Goal: Task Accomplishment & Management: Complete application form

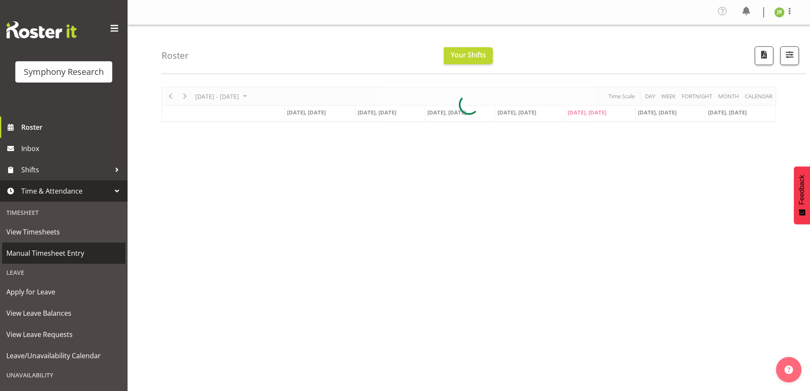
click at [43, 250] on span "Manual Timesheet Entry" at bounding box center [63, 253] width 115 height 13
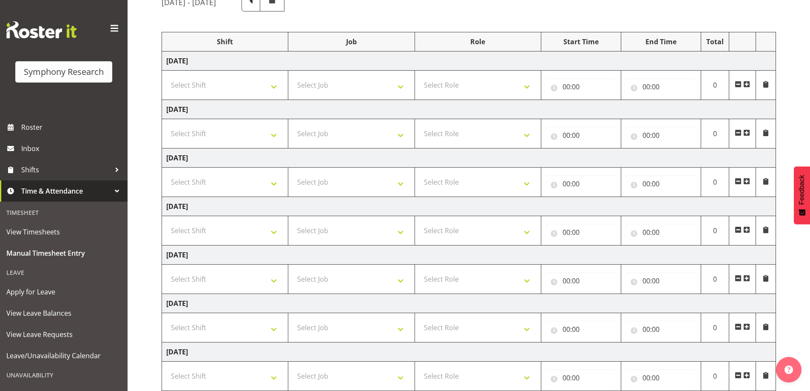
scroll to position [139, 0]
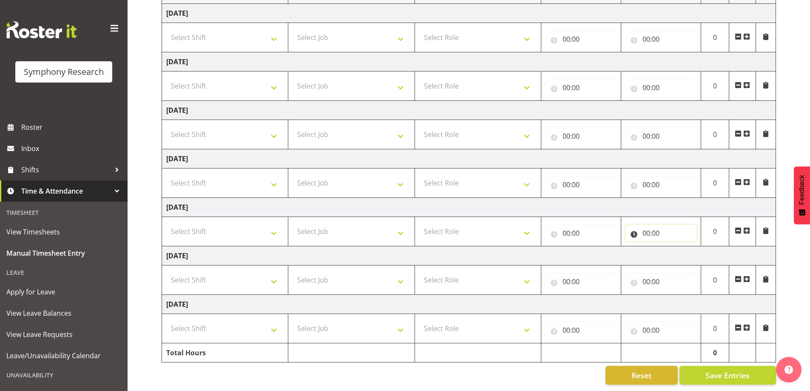
click at [653, 229] on input "00:00" at bounding box center [660, 232] width 71 height 17
click at [682, 250] on select "00 01 02 03 04 05 06 07 08 09 10 11 12 13 14 15 16 17 18 19 20 21 22 23" at bounding box center [683, 255] width 19 height 17
click at [647, 176] on input "00:00" at bounding box center [660, 184] width 71 height 17
click at [647, 130] on input "00:00" at bounding box center [660, 136] width 71 height 17
click at [675, 153] on select "00 01 02 03 04 05 06 07 08 09 10 11 12 13 14 15 16 17 18 19 20 21 22 23" at bounding box center [683, 158] width 19 height 17
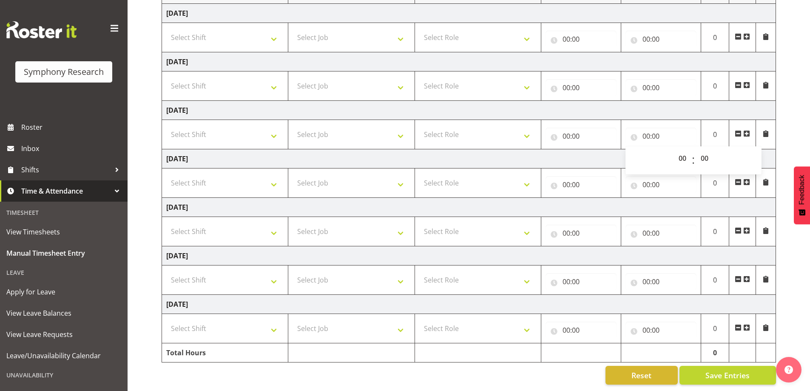
click at [545, 149] on td "Thursday 4th September 2025" at bounding box center [469, 158] width 614 height 19
click at [644, 130] on input "00:00" at bounding box center [660, 136] width 71 height 17
click at [680, 150] on select "00 01 02 03 04 05 06 07 08 09 10 11 12 13 14 15 16 17 18 19 20 21 22 23" at bounding box center [683, 158] width 19 height 17
click at [553, 54] on td "Tuesday 2nd September 2025" at bounding box center [469, 61] width 614 height 19
click at [649, 31] on input "00:00" at bounding box center [660, 39] width 71 height 17
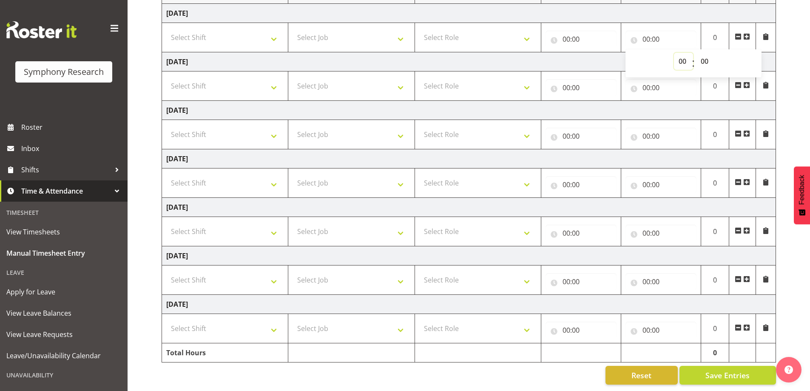
click at [678, 57] on select "00 01 02 03 04 05 06 07 08 09 10 11 12 13 14 15 16 17 18 19 20 21 22 23" at bounding box center [683, 61] width 19 height 17
select select "21"
click at [674, 53] on select "00 01 02 03 04 05 06 07 08 09 10 11 12 13 14 15 16 17 18 19 20 21 22 23" at bounding box center [683, 61] width 19 height 17
type input "21:00"
click at [568, 31] on input "00:00" at bounding box center [580, 39] width 71 height 17
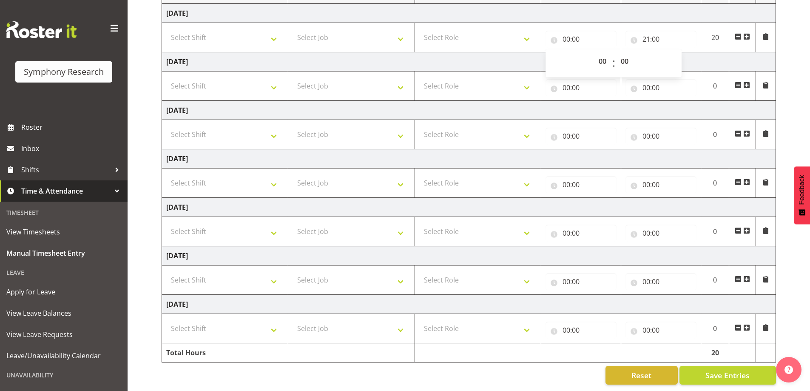
click at [745, 33] on span at bounding box center [746, 36] width 7 height 7
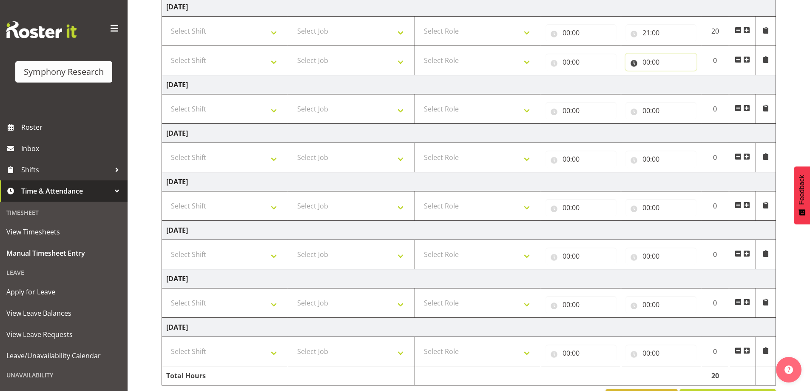
click at [652, 63] on input "00:00" at bounding box center [660, 62] width 71 height 17
drag, startPoint x: 683, startPoint y: 86, endPoint x: 681, endPoint y: 90, distance: 4.4
click at [683, 86] on select "00 01 02 03 04 05 06 07 08 09 10 11 12 13 14 15 16 17 18 19 20 21 22 23" at bounding box center [683, 84] width 19 height 17
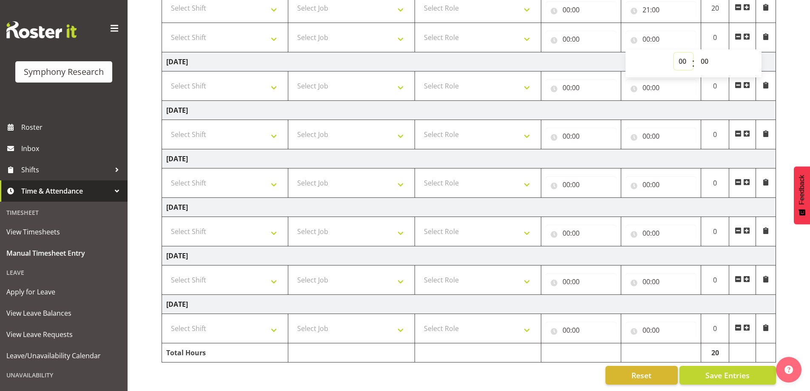
click at [685, 53] on select "00 01 02 03 04 05 06 07 08 09 10 11 12 13 14 15 16 17 18 19 20 21 22 23" at bounding box center [683, 61] width 19 height 17
select select "21"
click at [674, 53] on select "00 01 02 03 04 05 06 07 08 09 10 11 12 13 14 15 16 17 18 19 20 21 22 23" at bounding box center [683, 61] width 19 height 17
type input "21:00"
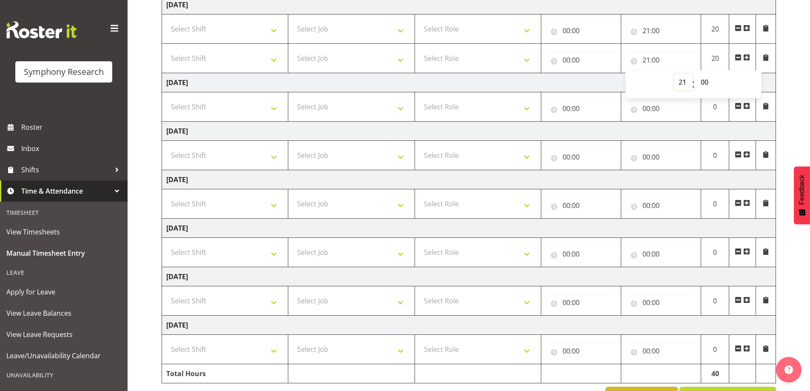
scroll to position [126, 0]
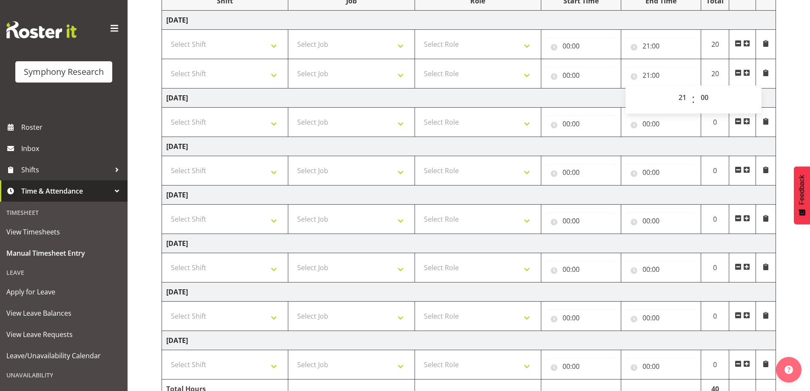
click at [548, 99] on td "Tuesday 2nd September 2025" at bounding box center [469, 97] width 614 height 19
click at [574, 73] on input "00:00" at bounding box center [580, 75] width 71 height 17
click at [600, 99] on select "00 01 02 03 04 05 06 07 08 09 10 11 12 13 14 15 16 17 18 19 20 21 22 23" at bounding box center [603, 97] width 19 height 17
select select "16"
click at [594, 89] on select "00 01 02 03 04 05 06 07 08 09 10 11 12 13 14 15 16 17 18 19 20 21 22 23" at bounding box center [603, 97] width 19 height 17
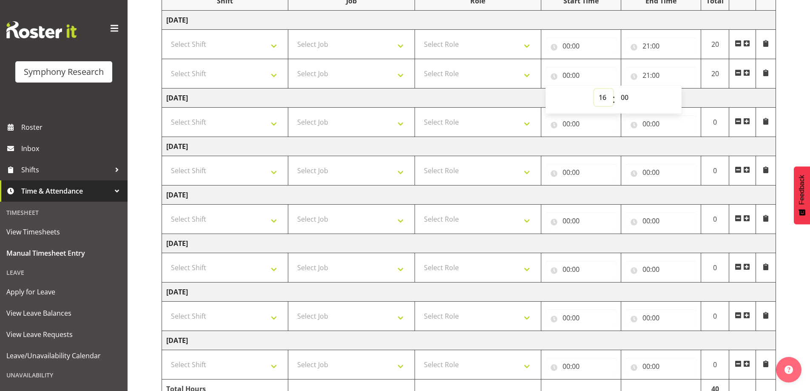
type input "16:00"
click at [599, 98] on select "00 01 02 03 04 05 06 07 08 09 10 11 12 13 14 15 16 17 18 19 20 21 22 23" at bounding box center [603, 97] width 19 height 17
select select "17"
click at [594, 89] on select "00 01 02 03 04 05 06 07 08 09 10 11 12 13 14 15 16 17 18 19 20 21 22 23" at bounding box center [603, 97] width 19 height 17
type input "17:00"
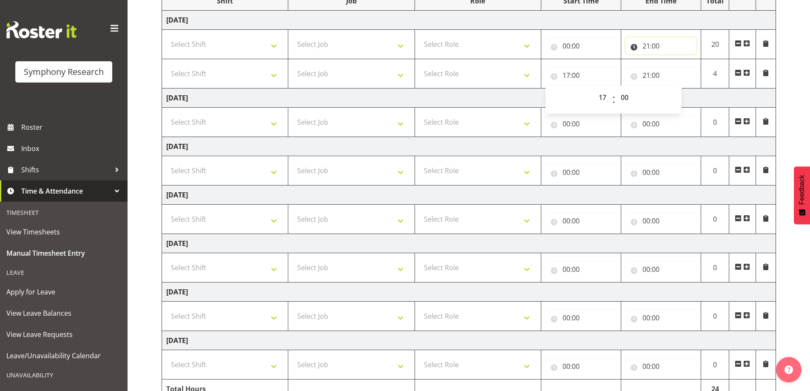
click at [641, 49] on input "21:00" at bounding box center [660, 45] width 71 height 17
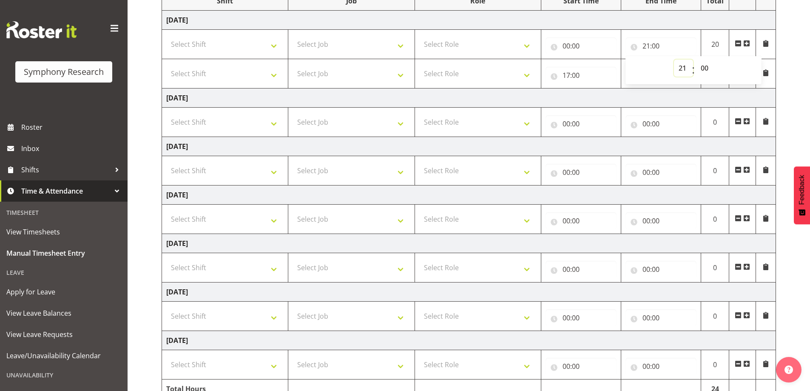
click at [685, 70] on select "00 01 02 03 04 05 06 07 08 09 10 11 12 13 14 15 16 17 18 19 20 21 22 23" at bounding box center [683, 68] width 19 height 17
select select "16"
click at [674, 60] on select "00 01 02 03 04 05 06 07 08 09 10 11 12 13 14 15 16 17 18 19 20 21 22 23" at bounding box center [683, 68] width 19 height 17
type input "16:00"
click at [571, 43] on input "00:00" at bounding box center [580, 45] width 71 height 17
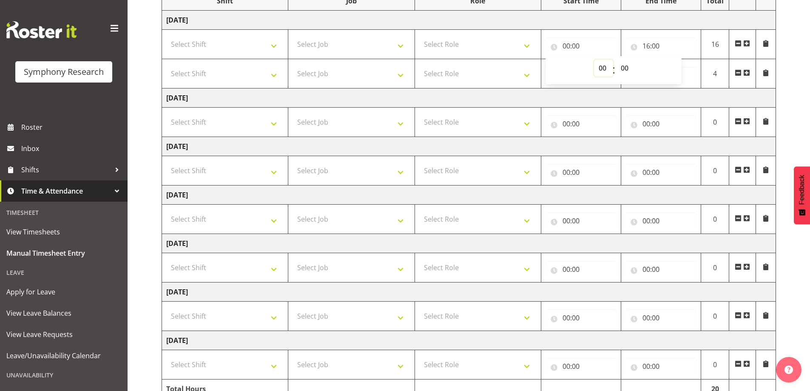
click at [604, 70] on select "00 01 02 03 04 05 06 07 08 09 10 11 12 13 14 15 16 17 18 19 20 21 22 23" at bounding box center [603, 68] width 19 height 17
select select "14"
click at [594, 60] on select "00 01 02 03 04 05 06 07 08 09 10 11 12 13 14 15 16 17 18 19 20 21 22 23" at bounding box center [603, 68] width 19 height 17
type input "14:00"
click at [655, 101] on td "Tuesday 2nd September 2025" at bounding box center [469, 97] width 614 height 19
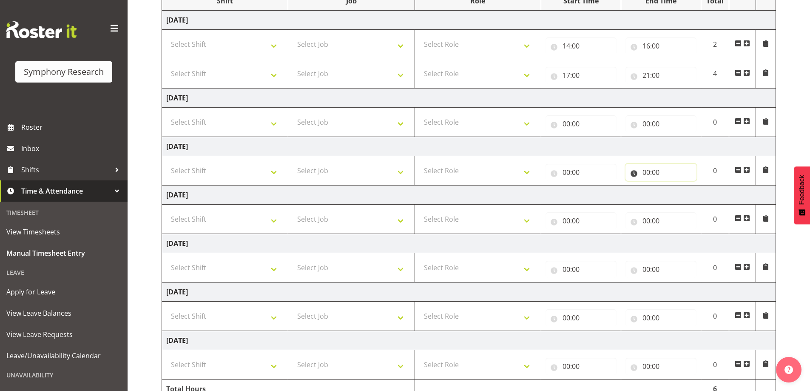
click at [653, 171] on input "00:00" at bounding box center [660, 172] width 71 height 17
click at [678, 193] on select "00 01 02 03 04 05 06 07 08 09 10 11 12 13 14 15 16 17 18 19 20 21 22 23" at bounding box center [683, 194] width 19 height 17
select select "22"
click at [674, 186] on select "00 01 02 03 04 05 06 07 08 09 10 11 12 13 14 15 16 17 18 19 20 21 22 23" at bounding box center [683, 194] width 19 height 17
type input "22:00"
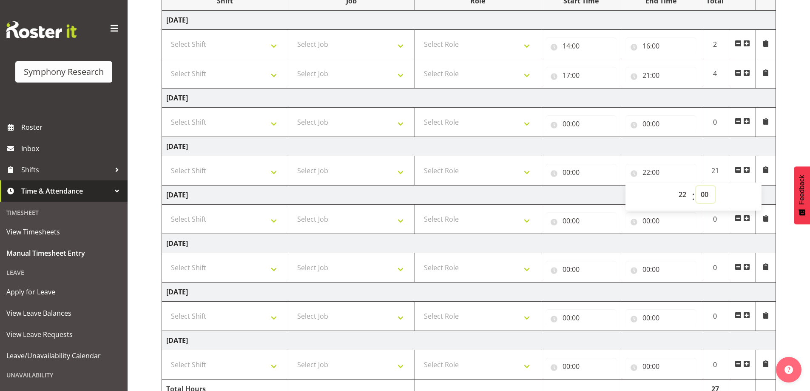
click at [703, 196] on select "00 01 02 03 04 05 06 07 08 09 10 11 12 13 14 15 16 17 18 19 20 21 22 23 24 25 2…" at bounding box center [705, 194] width 19 height 17
select select "30"
click at [696, 186] on select "00 01 02 03 04 05 06 07 08 09 10 11 12 13 14 15 16 17 18 19 20 21 22 23 24 25 2…" at bounding box center [705, 194] width 19 height 17
type input "22:30"
click at [584, 170] on input "00:00" at bounding box center [580, 172] width 71 height 17
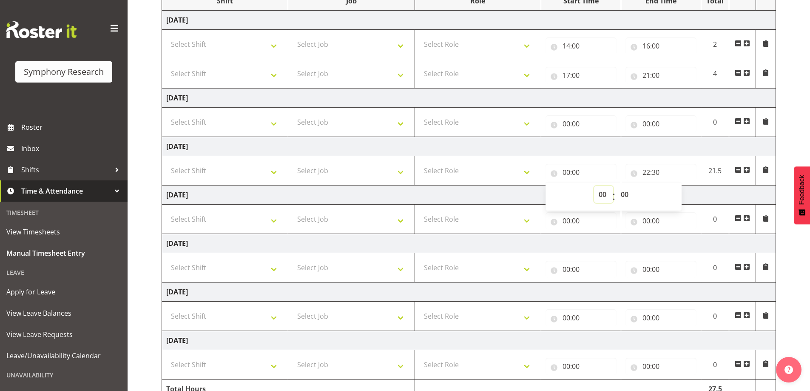
click at [594, 198] on select "00 01 02 03 04 05 06 07 08 09 10 11 12 13 14 15 16 17 18 19 20 21 22 23" at bounding box center [603, 194] width 19 height 17
select select "17"
click at [594, 186] on select "00 01 02 03 04 05 06 07 08 09 10 11 12 13 14 15 16 17 18 19 20 21 22 23" at bounding box center [603, 194] width 19 height 17
type input "17:00"
click at [647, 147] on td "Wednesday 3rd September 2025" at bounding box center [469, 146] width 614 height 19
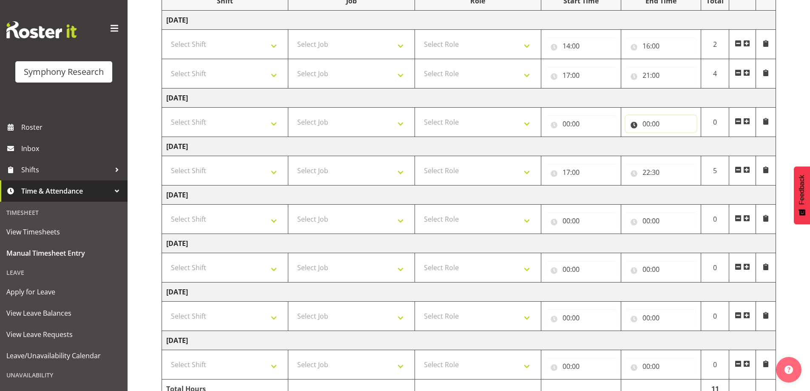
click at [648, 125] on input "00:00" at bounding box center [660, 123] width 71 height 17
click at [680, 149] on select "00 01 02 03 04 05 06 07 08 09 10 11 12 13 14 15 16 17 18 19 20 21 22 23" at bounding box center [683, 145] width 19 height 17
select select "21"
click at [674, 137] on select "00 01 02 03 04 05 06 07 08 09 10 11 12 13 14 15 16 17 18 19 20 21 22 23" at bounding box center [683, 145] width 19 height 17
type input "21:00"
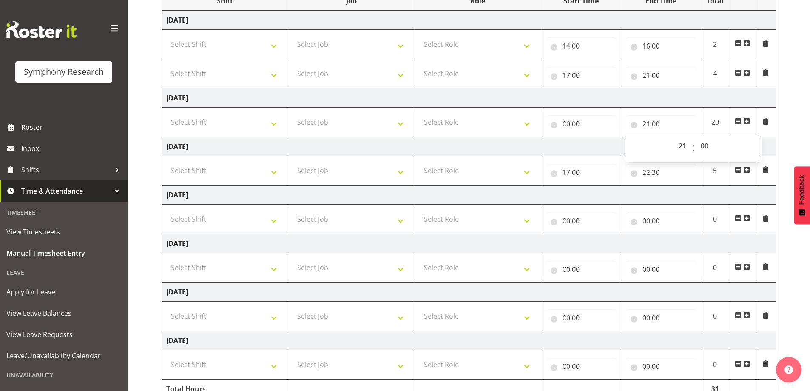
click at [746, 123] on span at bounding box center [746, 121] width 7 height 7
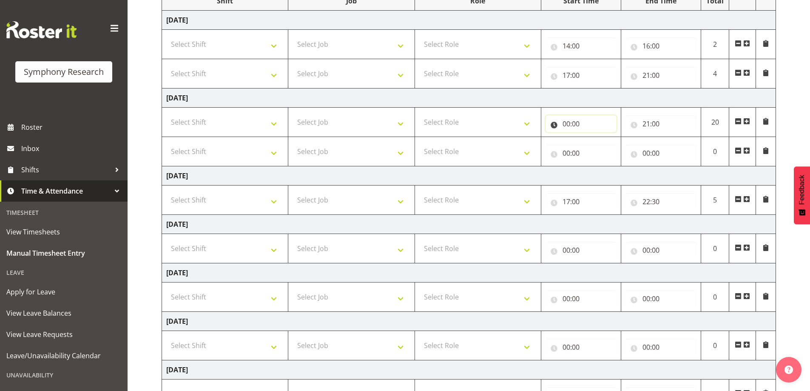
click at [576, 122] on input "00:00" at bounding box center [580, 123] width 71 height 17
click at [605, 148] on select "00 01 02 03 04 05 06 07 08 09 10 11 12 13 14 15 16 17 18 19 20 21 22 23" at bounding box center [603, 145] width 19 height 17
select select "17"
click at [594, 137] on select "00 01 02 03 04 05 06 07 08 09 10 11 12 13 14 15 16 17 18 19 20 21 22 23" at bounding box center [603, 145] width 19 height 17
type input "17:00"
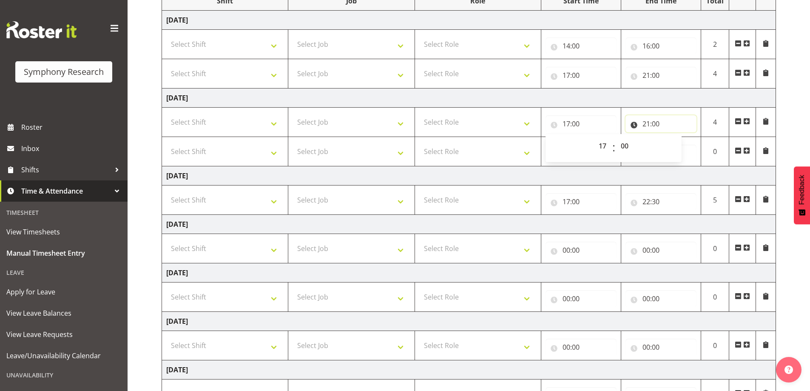
click at [648, 122] on input "21:00" at bounding box center [660, 123] width 71 height 17
click at [707, 145] on select "00 01 02 03 04 05 06 07 08 09 10 11 12 13 14 15 16 17 18 19 20 21 22 23 24 25 2…" at bounding box center [705, 145] width 19 height 17
select select "20"
click at [696, 137] on select "00 01 02 03 04 05 06 07 08 09 10 11 12 13 14 15 16 17 18 19 20 21 22 23 24 25 2…" at bounding box center [705, 145] width 19 height 17
type input "21:20"
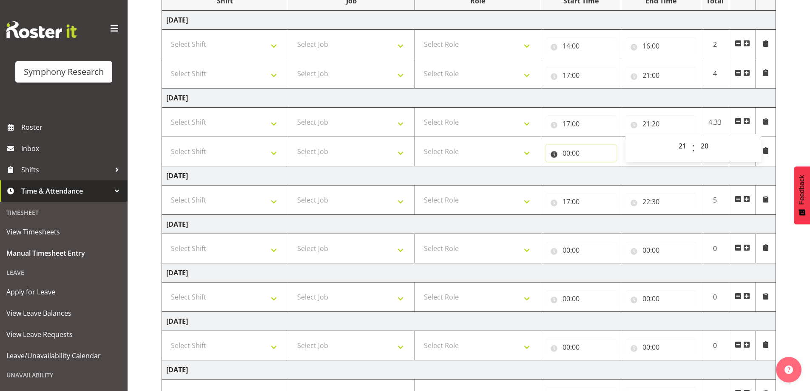
click at [580, 152] on input "00:00" at bounding box center [580, 153] width 71 height 17
click at [599, 178] on select "00 01 02 03 04 05 06 07 08 09 10 11 12 13 14 15 16 17 18 19 20 21 22 23" at bounding box center [603, 175] width 19 height 17
select select "14"
click at [594, 167] on select "00 01 02 03 04 05 06 07 08 09 10 11 12 13 14 15 16 17 18 19 20 21 22 23" at bounding box center [603, 175] width 19 height 17
type input "14:00"
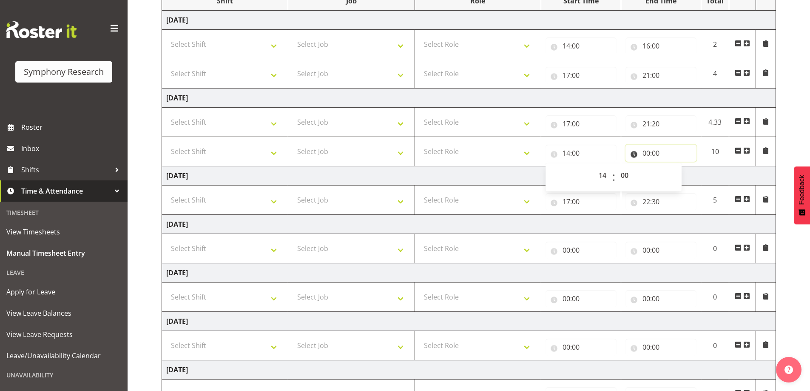
click at [652, 153] on input "00:00" at bounding box center [660, 153] width 71 height 17
click at [681, 175] on select "00 01 02 03 04 05 06 07 08 09 10 11 12 13 14 15 16 17 18 19 20 21 22 23" at bounding box center [683, 175] width 19 height 17
select select "16"
click at [674, 167] on select "00 01 02 03 04 05 06 07 08 09 10 11 12 13 14 15 16 17 18 19 20 21 22 23" at bounding box center [683, 175] width 19 height 17
type input "16:00"
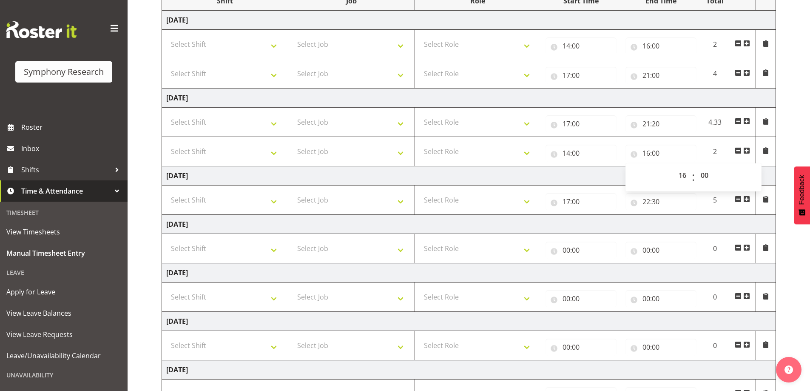
click at [636, 100] on td "Tuesday 2nd September 2025" at bounding box center [469, 97] width 614 height 19
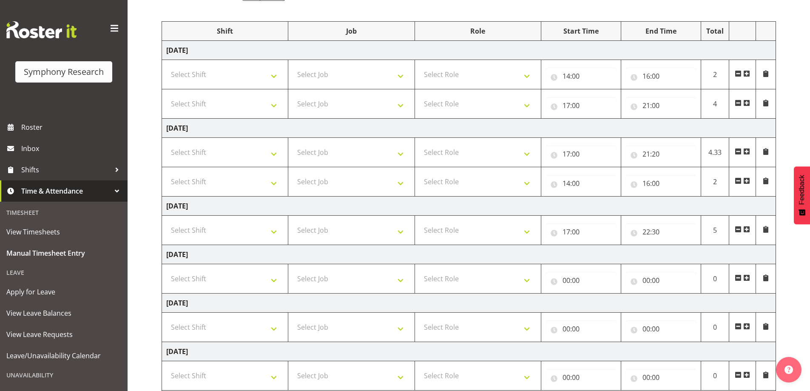
scroll to position [71, 0]
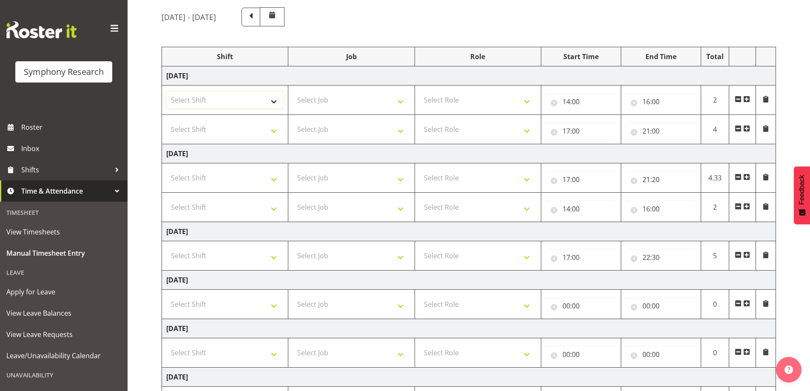
click at [266, 94] on select "Select Shift !!Weekend Residential (Roster IT Shift Label) *Business 9/10am ~ 4…" at bounding box center [224, 99] width 117 height 17
select select "56692"
click at [166, 91] on select "Select Shift !!Weekend Residential (Roster IT Shift Label) *Business 9/10am ~ 4…" at bounding box center [224, 99] width 117 height 17
click at [230, 131] on select "Select Shift !!Weekend Residential (Roster IT Shift Label) *Business 9/10am ~ 4…" at bounding box center [224, 129] width 117 height 17
select select "56692"
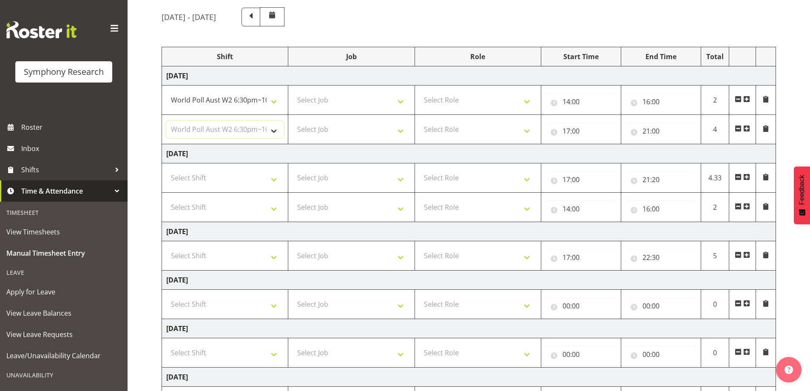
click at [166, 121] on select "Select Shift !!Weekend Residential (Roster IT Shift Label) *Business 9/10am ~ 4…" at bounding box center [224, 129] width 117 height 17
click at [260, 183] on select "Select Shift !!Weekend Residential (Roster IT Shift Label) *Business 9/10am ~ 4…" at bounding box center [224, 177] width 117 height 17
select select "56692"
click at [166, 169] on select "Select Shift !!Weekend Residential (Roster IT Shift Label) *Business 9/10am ~ 4…" at bounding box center [224, 177] width 117 height 17
click at [239, 203] on select "Select Shift !!Weekend Residential (Roster IT Shift Label) *Business 9/10am ~ 4…" at bounding box center [224, 207] width 117 height 17
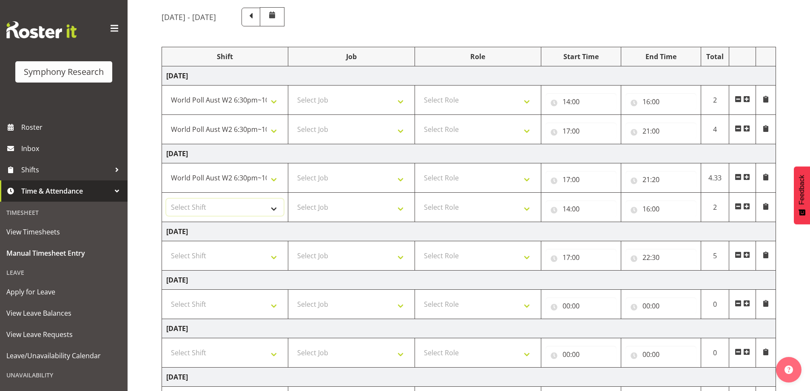
select select "56692"
click at [166, 199] on select "Select Shift !!Weekend Residential (Roster IT Shift Label) *Business 9/10am ~ 4…" at bounding box center [224, 207] width 117 height 17
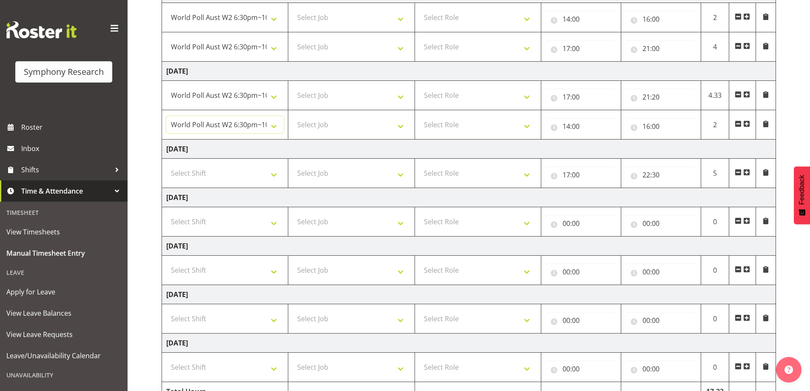
scroll to position [156, 0]
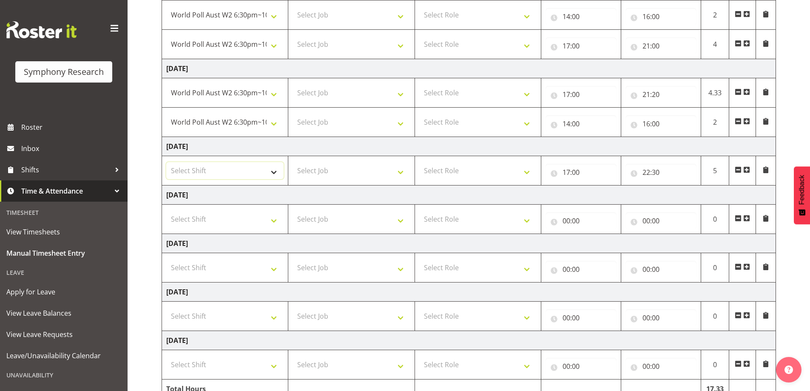
click at [224, 171] on select "Select Shift !!Weekend Residential (Roster IT Shift Label) *Business 9/10am ~ 4…" at bounding box center [224, 170] width 117 height 17
select select "57511"
click at [166, 162] on select "Select Shift !!Weekend Residential (Roster IT Shift Label) *Business 9/10am ~ 4…" at bounding box center [224, 170] width 117 height 17
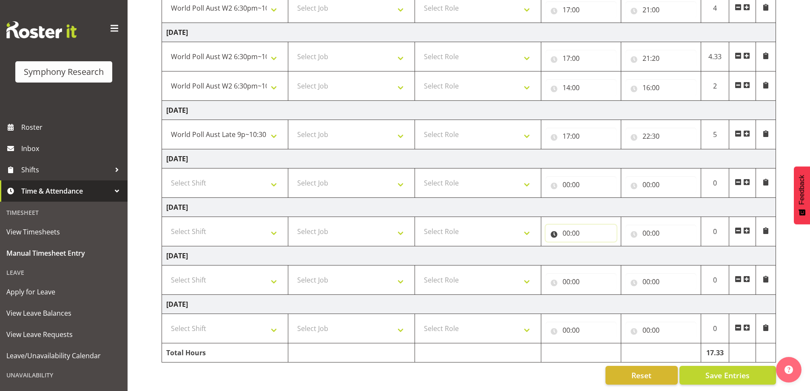
click at [583, 226] on input "00:00" at bounding box center [580, 232] width 71 height 17
click at [743, 227] on span at bounding box center [746, 230] width 7 height 7
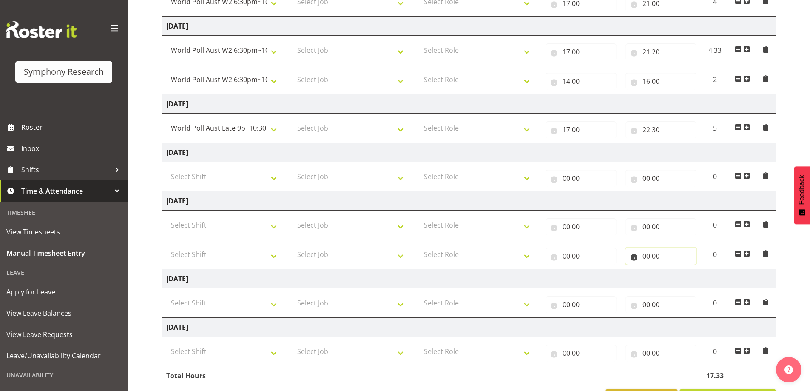
click at [647, 253] on input "00:00" at bounding box center [660, 255] width 71 height 17
click at [685, 277] on select "00 01 02 03 04 05 06 07 08 09 10 11 12 13 14 15 16 17 18 19 20 21 22 23" at bounding box center [683, 278] width 19 height 17
select select "21"
click at [674, 270] on select "00 01 02 03 04 05 06 07 08 09 10 11 12 13 14 15 16 17 18 19 20 21 22 23" at bounding box center [683, 278] width 19 height 17
type input "21:00"
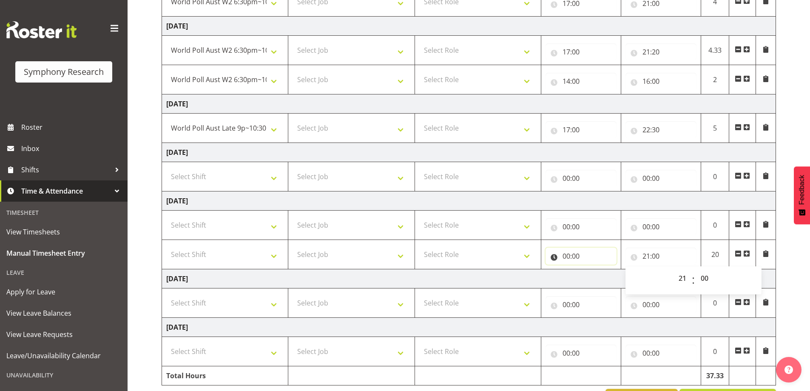
click at [571, 254] on input "00:00" at bounding box center [580, 255] width 71 height 17
click at [601, 278] on select "00 01 02 03 04 05 06 07 08 09 10 11 12 13 14 15 16 17 18 19 20 21 22 23" at bounding box center [603, 278] width 19 height 17
select select "17"
click at [594, 270] on select "00 01 02 03 04 05 06 07 08 09 10 11 12 13 14 15 16 17 18 19 20 21 22 23" at bounding box center [603, 278] width 19 height 17
type input "17:00"
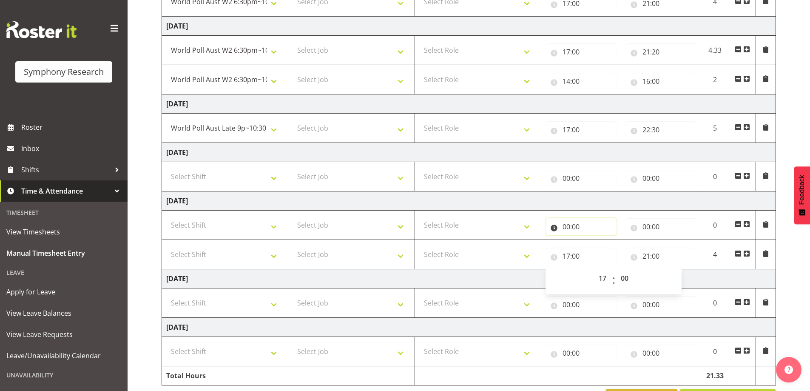
click at [575, 225] on input "00:00" at bounding box center [580, 226] width 71 height 17
click at [599, 250] on select "00 01 02 03 04 05 06 07 08 09 10 11 12 13 14 15 16 17 18 19 20 21 22 23" at bounding box center [603, 248] width 19 height 17
select select "14"
click at [594, 240] on select "00 01 02 03 04 05 06 07 08 09 10 11 12 13 14 15 16 17 18 19 20 21 22 23" at bounding box center [603, 248] width 19 height 17
type input "14:00"
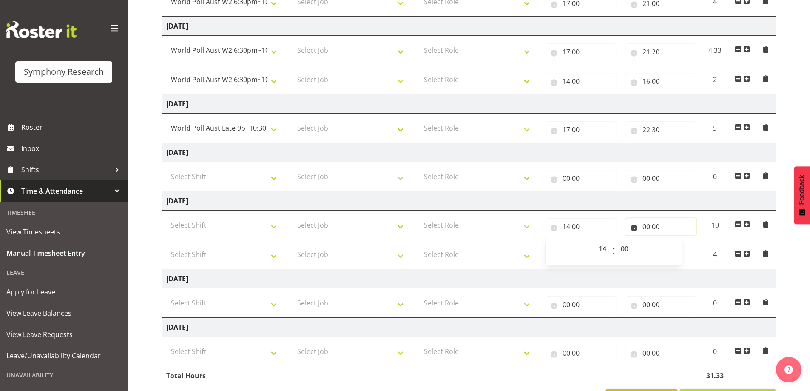
click at [645, 224] on input "00:00" at bounding box center [660, 226] width 71 height 17
click at [680, 246] on select "00 01 02 03 04 05 06 07 08 09 10 11 12 13 14 15 16 17 18 19 20 21 22 23" at bounding box center [683, 248] width 19 height 17
select select "16"
click at [674, 240] on select "00 01 02 03 04 05 06 07 08 09 10 11 12 13 14 15 16 17 18 19 20 21 22 23" at bounding box center [683, 248] width 19 height 17
type input "16:00"
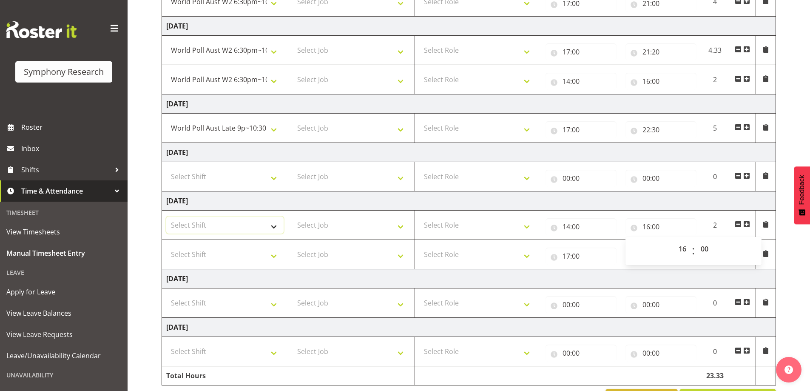
click at [237, 224] on select "Select Shift !!Weekend Residential (Roster IT Shift Label) *Business 9/10am ~ 4…" at bounding box center [224, 224] width 117 height 17
select select "81298"
click at [166, 216] on select "Select Shift !!Weekend Residential (Roster IT Shift Label) *Business 9/10am ~ 4…" at bounding box center [224, 224] width 117 height 17
click at [241, 255] on select "Select Shift !!Weekend Residential (Roster IT Shift Label) *Business 9/10am ~ 4…" at bounding box center [224, 254] width 117 height 17
select select "81298"
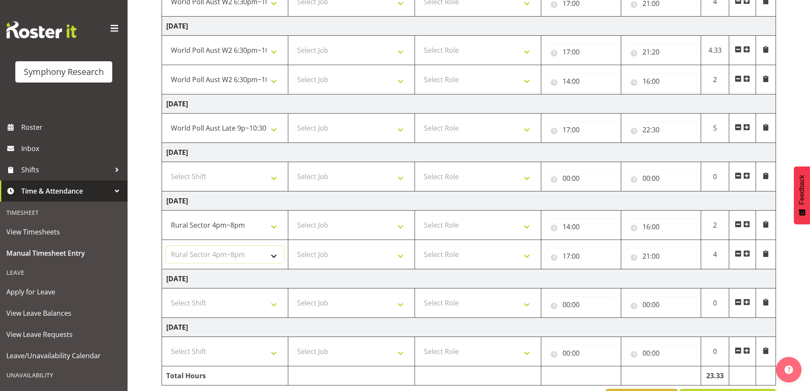
click at [166, 246] on select "Select Shift !!Weekend Residential (Roster IT Shift Label) *Business 9/10am ~ 4…" at bounding box center [224, 254] width 117 height 17
click at [367, 222] on select "Select Job 550060 IF Admin 553492 World Poll Aus Wave 2 Main 2025 553493 World …" at bounding box center [350, 224] width 117 height 17
click at [199, 225] on select "!!Weekend Residential (Roster IT Shift Label) *Business 9/10am ~ 4:30pm *Busine…" at bounding box center [224, 224] width 117 height 17
select select "56692"
click at [166, 216] on select "!!Weekend Residential (Roster IT Shift Label) *Business 9/10am ~ 4:30pm *Busine…" at bounding box center [224, 224] width 117 height 17
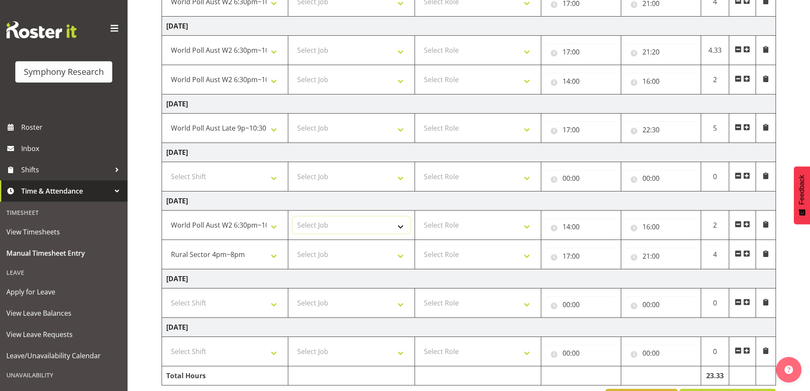
click at [363, 224] on select "Select Job 550060 IF Admin 553492 World Poll Aus Wave 2 Main 2025 553493 World …" at bounding box center [350, 224] width 117 height 17
select select "10499"
click at [292, 216] on select "Select Job 550060 IF Admin 553492 World Poll Aus Wave 2 Main 2025 553493 World …" at bounding box center [350, 224] width 117 height 17
click at [340, 247] on select "Select Job 550060 IF Admin 553492 World Poll Aus Wave 2 Main 2025 553493 World …" at bounding box center [350, 254] width 117 height 17
select select "10587"
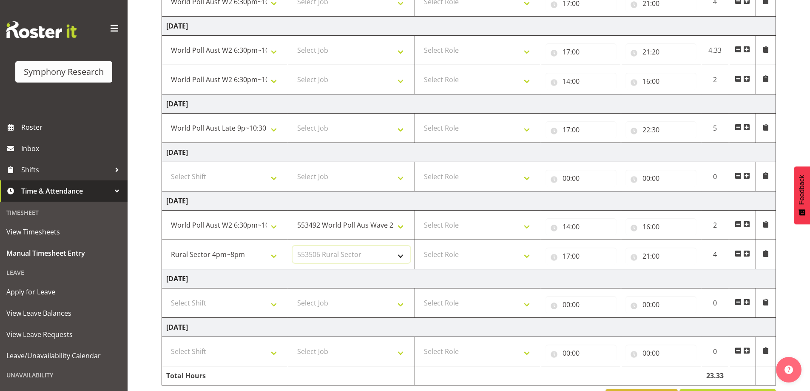
click at [292, 246] on select "Select Job 550060 IF Admin 553492 World Poll Aus Wave 2 Main 2025 553493 World …" at bounding box center [350, 254] width 117 height 17
click at [478, 227] on select "Select Role Interviewing Briefing" at bounding box center [477, 224] width 117 height 17
select select "47"
click at [419, 216] on select "Select Role Interviewing Briefing" at bounding box center [477, 224] width 117 height 17
click at [455, 254] on select "Select Role Interviewing Briefing" at bounding box center [477, 254] width 117 height 17
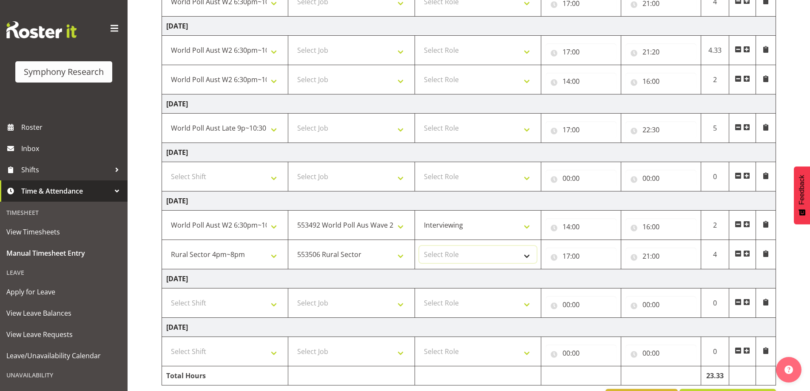
select select "47"
click at [419, 246] on select "Select Role Interviewing Briefing" at bounding box center [477, 254] width 117 height 17
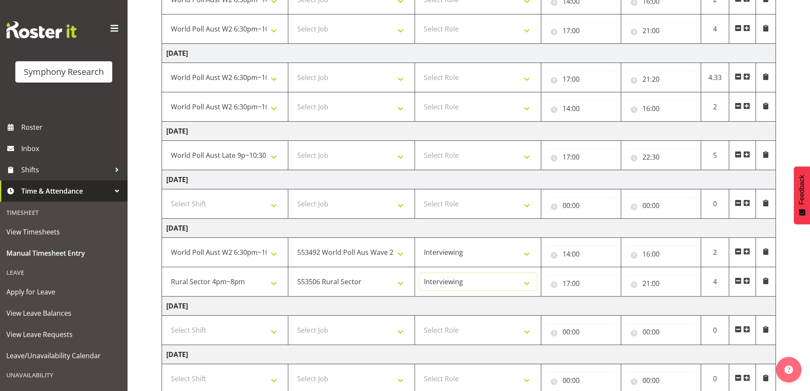
scroll to position [156, 0]
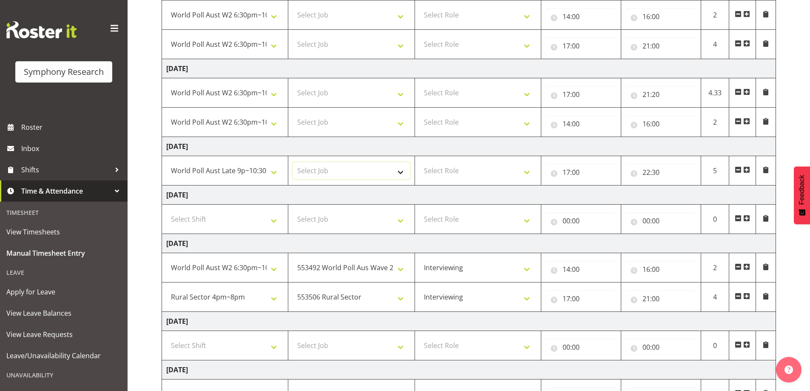
click at [342, 171] on select "Select Job 550060 IF Admin 553492 World Poll Aus Wave 2 Main 2025 553493 World …" at bounding box center [350, 170] width 117 height 17
click at [350, 190] on td "Thursday 4th September 2025" at bounding box center [469, 194] width 614 height 19
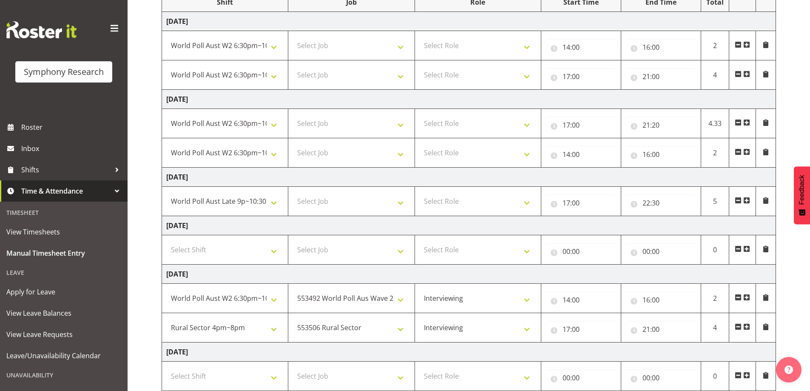
scroll to position [113, 0]
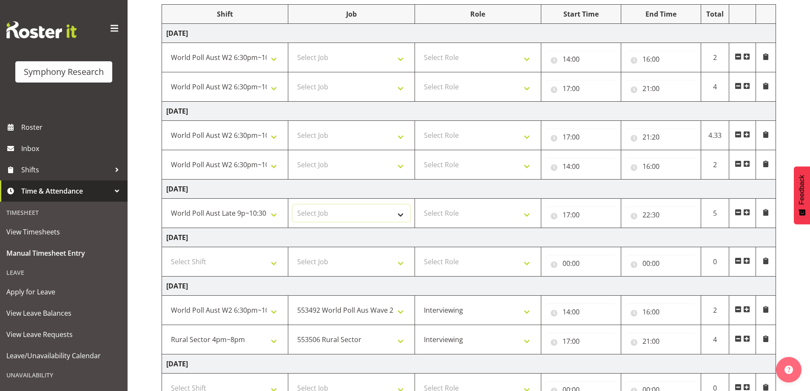
click at [369, 213] on select "Select Job 550060 IF Admin 553492 World Poll Aus Wave 2 Main 2025 553493 World …" at bounding box center [350, 212] width 117 height 17
click at [399, 235] on td "Thursday 4th September 2025" at bounding box center [469, 237] width 614 height 19
click at [438, 213] on select "Select Role Interviewing Briefing" at bounding box center [477, 212] width 117 height 17
select select "47"
click at [419, 204] on select "Select Role Interviewing Briefing" at bounding box center [477, 212] width 117 height 17
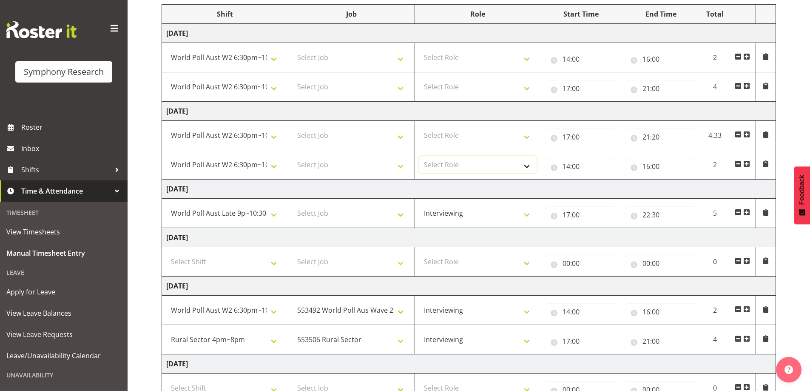
click at [466, 159] on select "Select Role Interviewing Briefing" at bounding box center [477, 164] width 117 height 17
select select "47"
click at [419, 156] on select "Select Role Interviewing Briefing" at bounding box center [477, 164] width 117 height 17
click at [469, 125] on td "Select Role Interviewing Briefing" at bounding box center [477, 135] width 126 height 29
click at [469, 133] on select "Select Role Interviewing Briefing" at bounding box center [477, 135] width 117 height 17
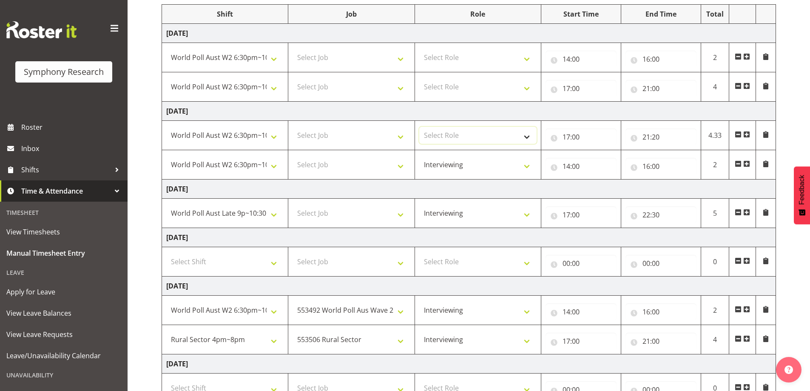
select select "47"
click at [419, 127] on select "Select Role Interviewing Briefing" at bounding box center [477, 135] width 117 height 17
drag, startPoint x: 468, startPoint y: 83, endPoint x: 466, endPoint y: 88, distance: 5.1
click at [468, 83] on select "Select Role Interviewing Briefing" at bounding box center [477, 86] width 117 height 17
select select "47"
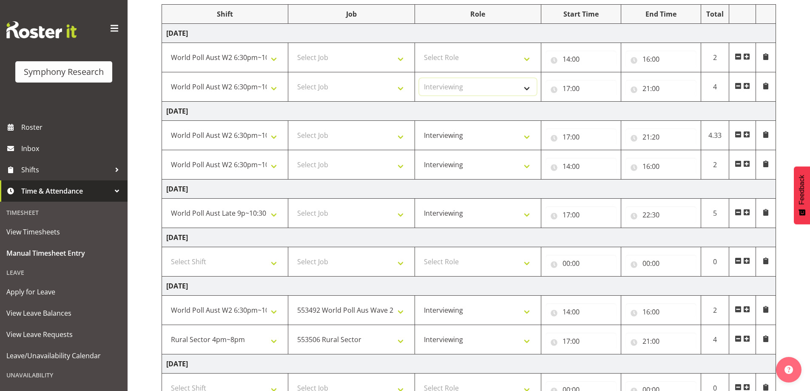
click at [419, 78] on select "Select Role Interviewing Briefing" at bounding box center [477, 86] width 117 height 17
click at [461, 57] on select "Select Role Interviewing Briefing" at bounding box center [477, 57] width 117 height 17
select select "47"
click at [419, 49] on select "Select Role Interviewing Briefing" at bounding box center [477, 57] width 117 height 17
click at [380, 52] on select "Select Job 550060 IF Admin 553492 World Poll Aus Wave 2 Main 2025 553493 World …" at bounding box center [350, 57] width 117 height 17
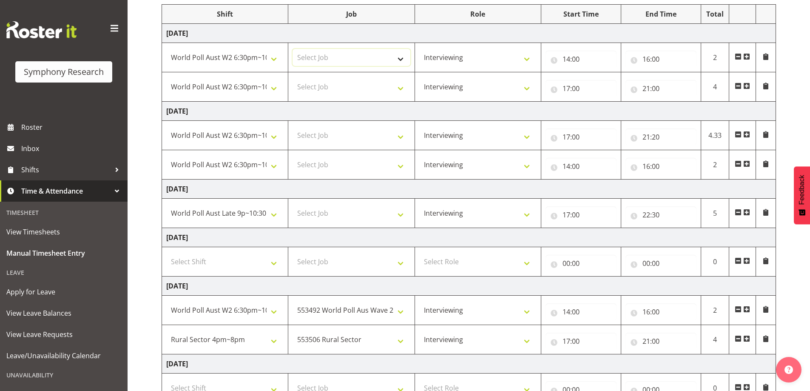
select select "10499"
click at [292, 49] on select "Select Job 550060 IF Admin 553492 World Poll Aus Wave 2 Main 2025 553493 World …" at bounding box center [350, 57] width 117 height 17
click at [365, 80] on select "Select Job 550060 IF Admin 553492 World Poll Aus Wave 2 Main 2025 553493 World …" at bounding box center [350, 86] width 117 height 17
select select "10499"
click at [292, 78] on select "Select Job 550060 IF Admin 553492 World Poll Aus Wave 2 Main 2025 553493 World …" at bounding box center [350, 86] width 117 height 17
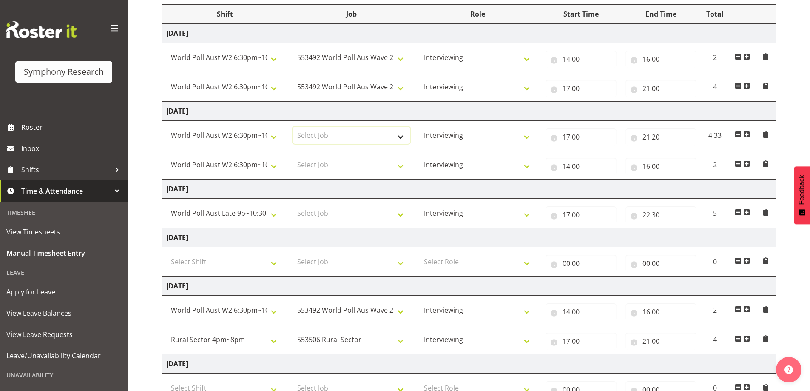
click at [371, 129] on select "Select Job 550060 IF Admin 553492 World Poll Aus Wave 2 Main 2025 553493 World …" at bounding box center [350, 135] width 117 height 17
select select "10499"
click at [292, 127] on select "Select Job 550060 IF Admin 553492 World Poll Aus Wave 2 Main 2025 553493 World …" at bounding box center [350, 135] width 117 height 17
click at [365, 157] on select "Select Job 550060 IF Admin 553492 World Poll Aus Wave 2 Main 2025 553493 World …" at bounding box center [350, 164] width 117 height 17
select select "10499"
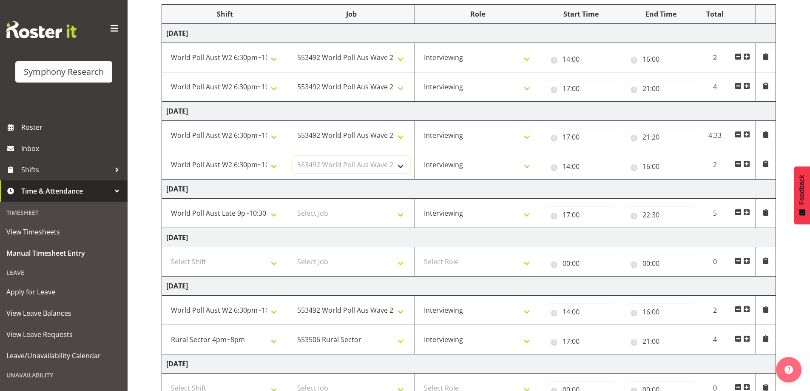
click at [292, 156] on select "Select Job 550060 IF Admin 553492 World Poll Aus Wave 2 Main 2025 553493 World …" at bounding box center [350, 164] width 117 height 17
click at [359, 211] on select "Select Job 550060 IF Admin 553492 World Poll Aus Wave 2 Main 2025 553493 World …" at bounding box center [350, 212] width 117 height 17
select select "10499"
click at [292, 204] on select "Select Job 550060 IF Admin 553492 World Poll Aus Wave 2 Main 2025 553493 World …" at bounding box center [350, 212] width 117 height 17
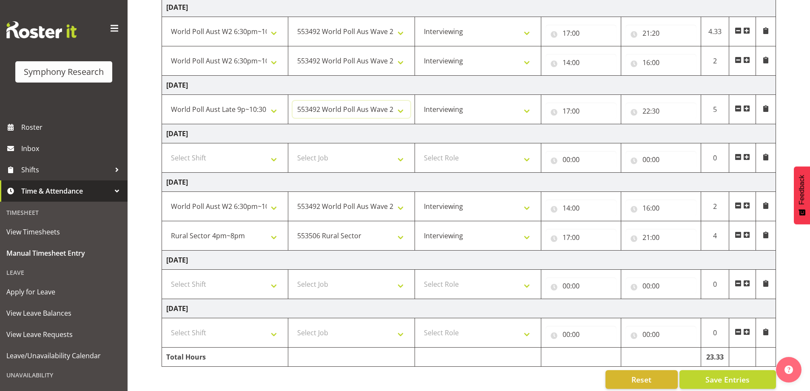
scroll to position [227, 0]
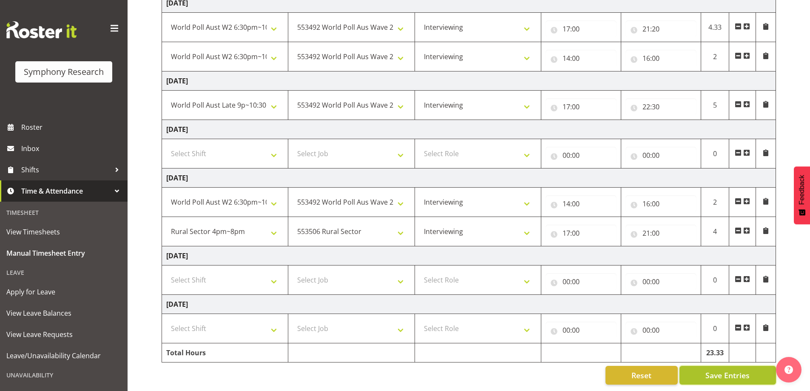
click at [755, 368] on button "Save Entries" at bounding box center [727, 375] width 97 height 19
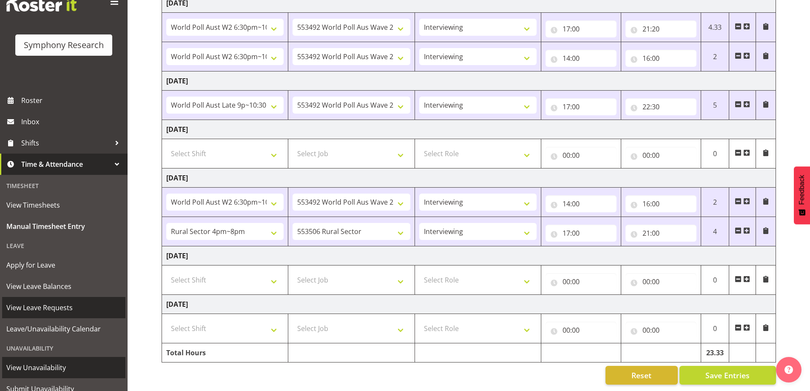
scroll to position [59, 0]
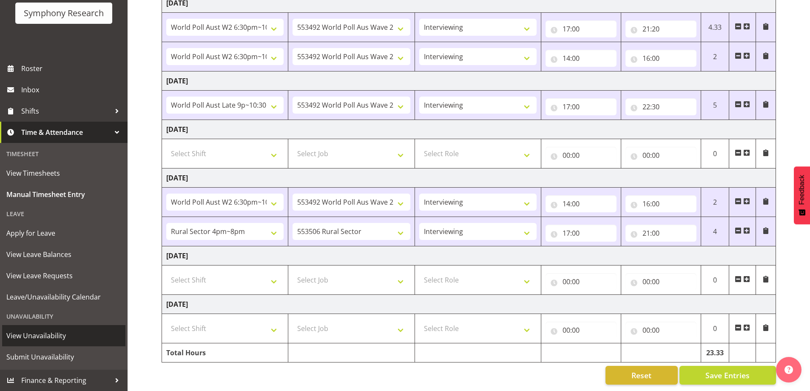
click at [45, 337] on span "View Unavailability" at bounding box center [63, 335] width 115 height 13
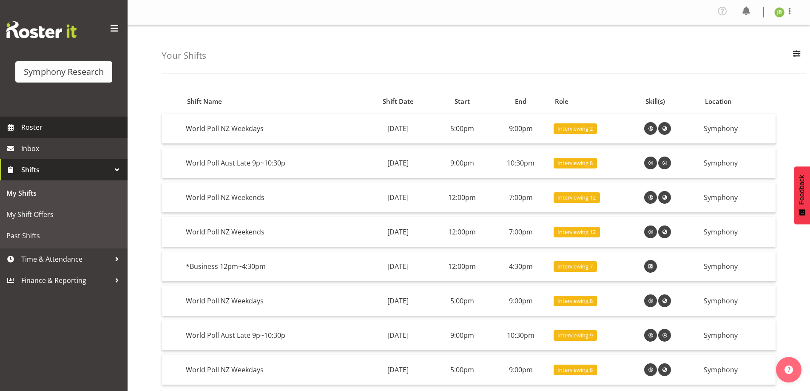
click at [33, 124] on span "Roster" at bounding box center [72, 127] width 102 height 13
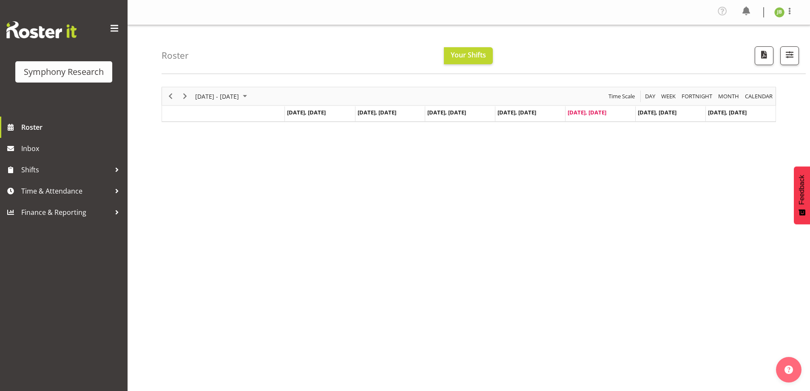
drag, startPoint x: 622, startPoint y: 169, endPoint x: 607, endPoint y: 164, distance: 15.5
click at [622, 170] on div "September 01 - 07, 2025 Today Day Week Fortnight Month calendar Month Agenda Ti…" at bounding box center [486, 250] width 648 height 340
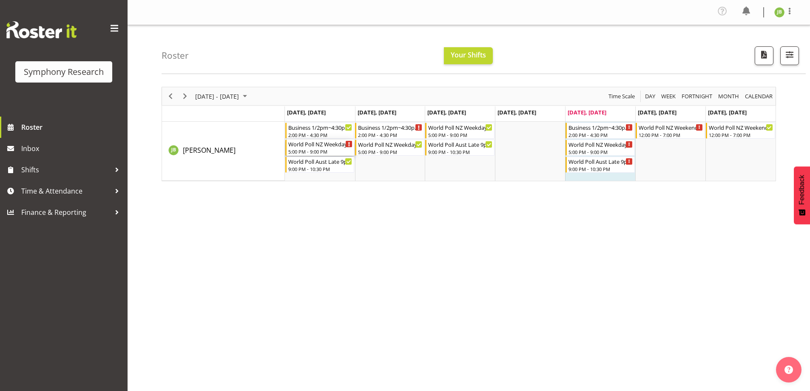
click at [347, 144] on div "Timeline Week of September 5, 2025" at bounding box center [349, 144] width 6 height 6
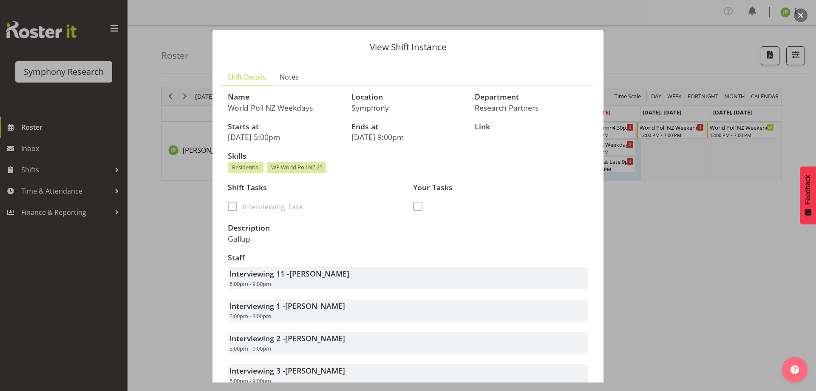
click at [672, 159] on div at bounding box center [408, 195] width 816 height 391
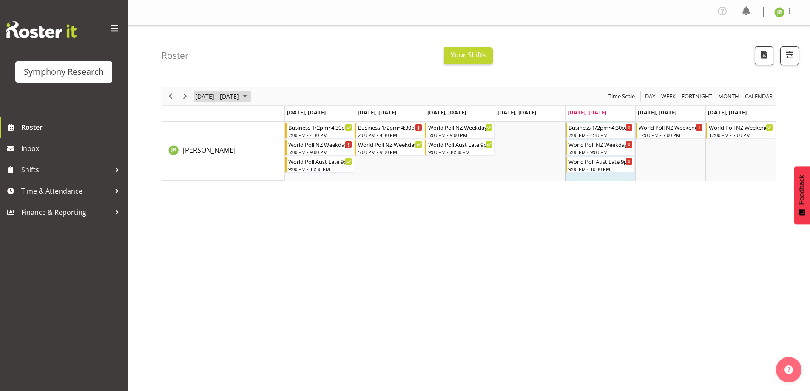
click at [240, 98] on span "[DATE] - [DATE]" at bounding box center [216, 96] width 45 height 11
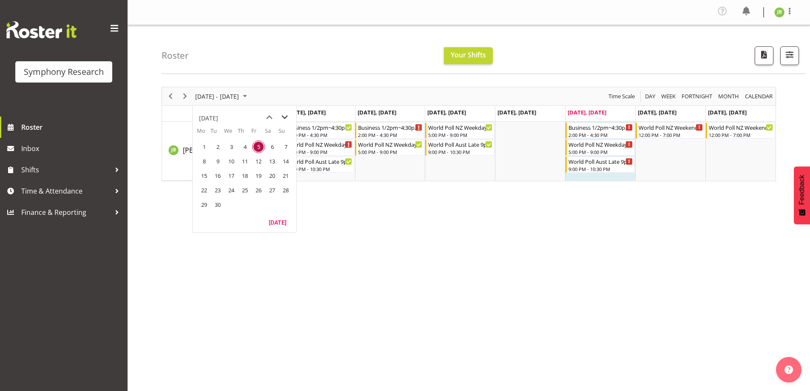
click at [282, 121] on span "next month" at bounding box center [284, 117] width 15 height 15
click at [502, 256] on div "September 01 - 07, 2025 Today Day Week Fortnight Month calendar Month Agenda Ti…" at bounding box center [486, 250] width 648 height 340
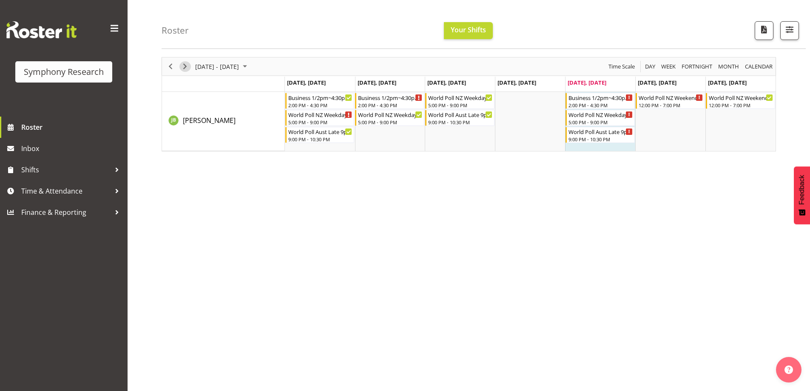
click at [187, 62] on span "Next" at bounding box center [185, 66] width 10 height 11
